Goal: Task Accomplishment & Management: Manage account settings

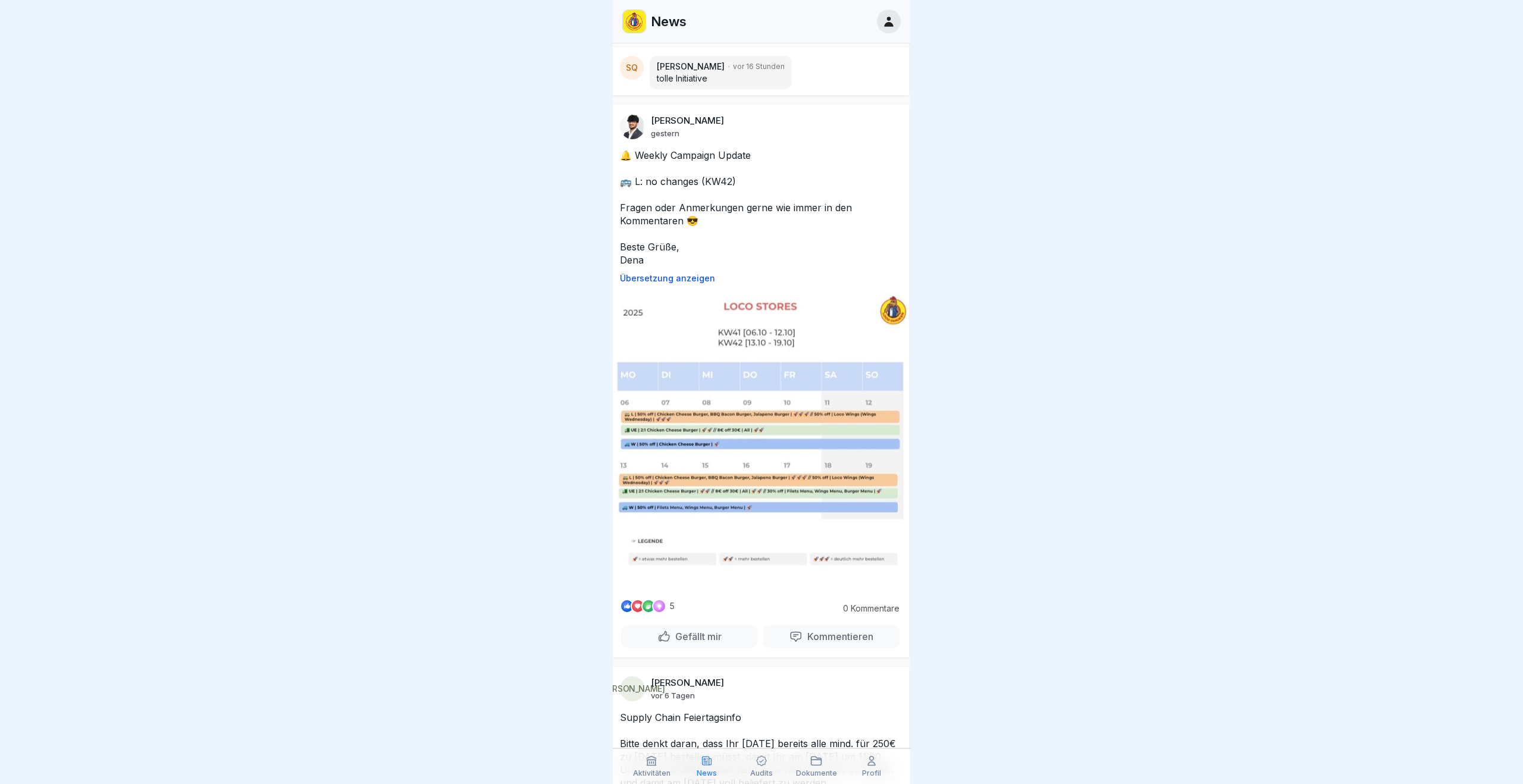
scroll to position [1026, 0]
click at [615, 434] on img at bounding box center [761, 440] width 297 height 297
click at [1105, 81] on div at bounding box center [762, 392] width 1523 height 784
click at [893, 23] on icon at bounding box center [889, 22] width 13 height 13
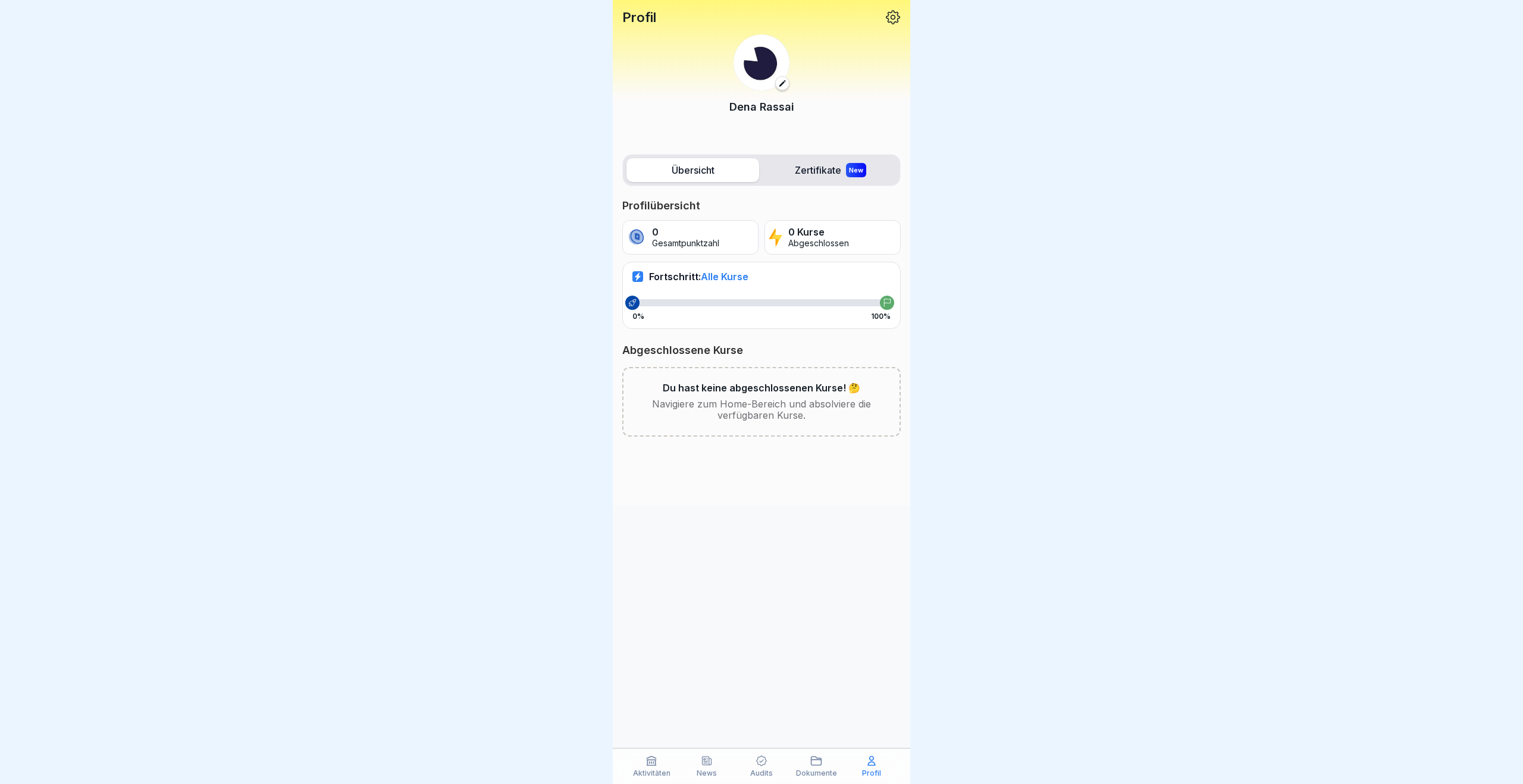
click at [818, 180] on label "Zertifikate New" at bounding box center [830, 170] width 133 height 24
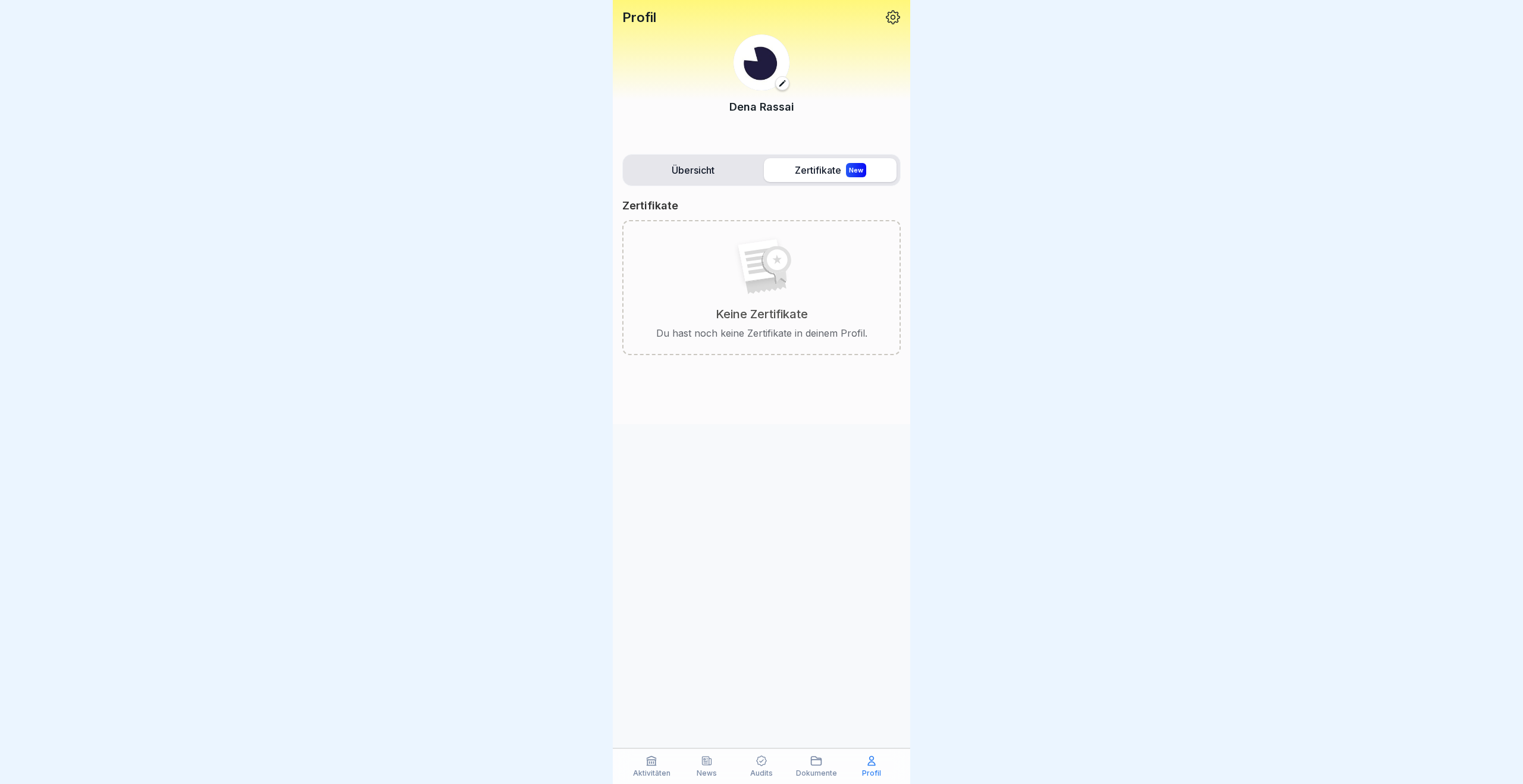
click at [699, 170] on label "Übersicht" at bounding box center [693, 170] width 133 height 24
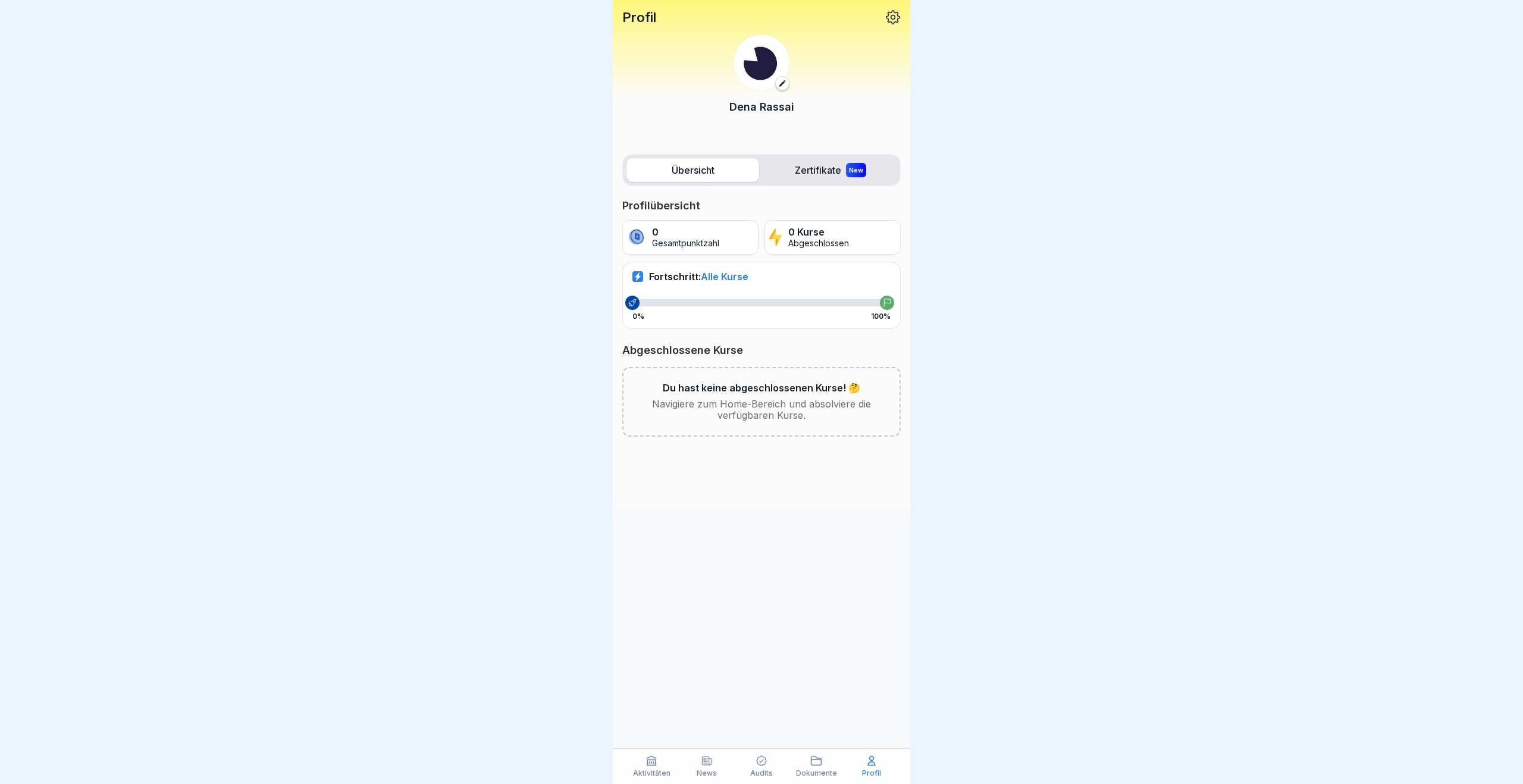
click at [890, 18] on icon at bounding box center [893, 17] width 15 height 15
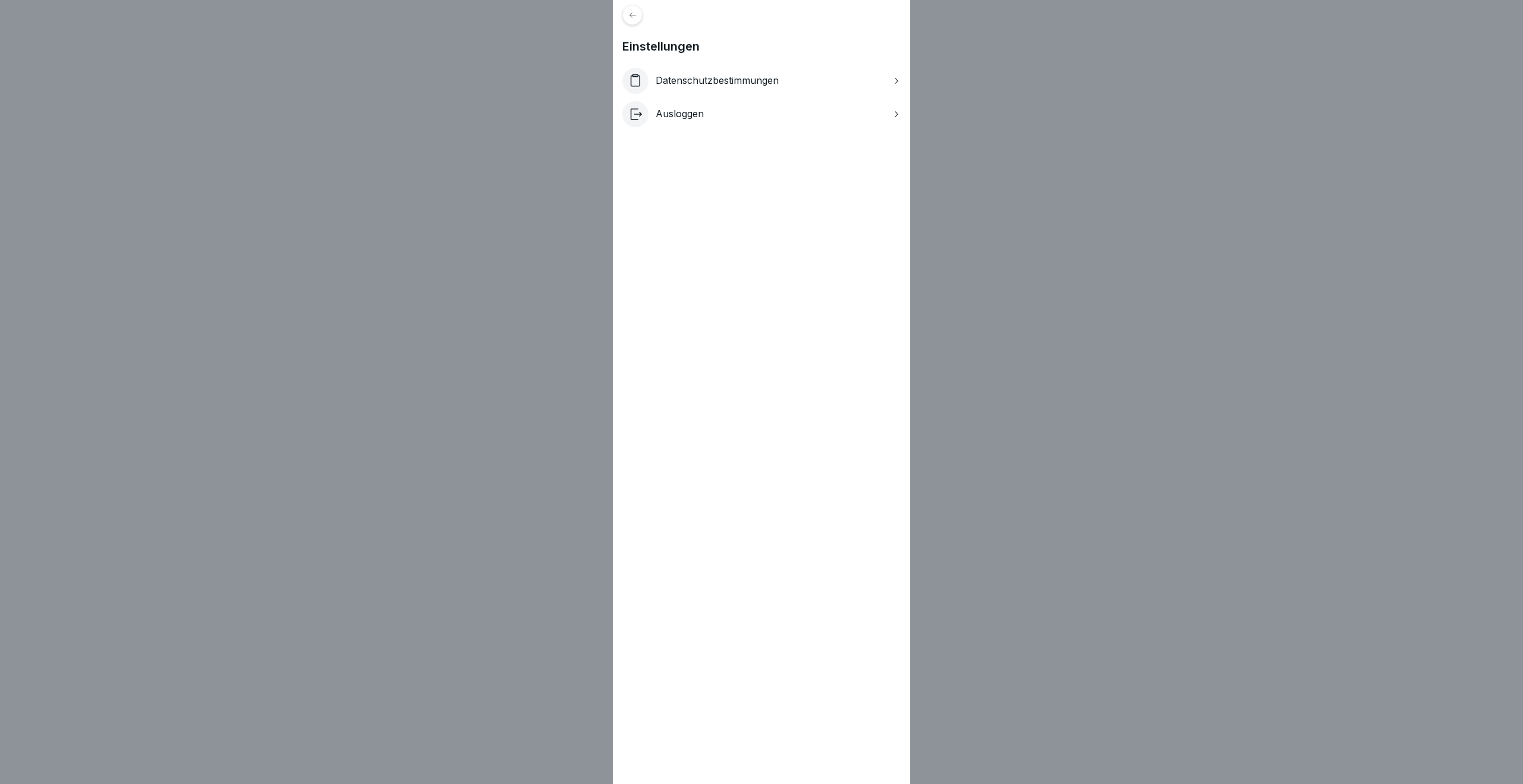
click at [1086, 198] on div "Einstellungen Datenschutzbestimmungen Ausloggen" at bounding box center [762, 392] width 1523 height 784
